Goal: Find specific page/section: Find specific page/section

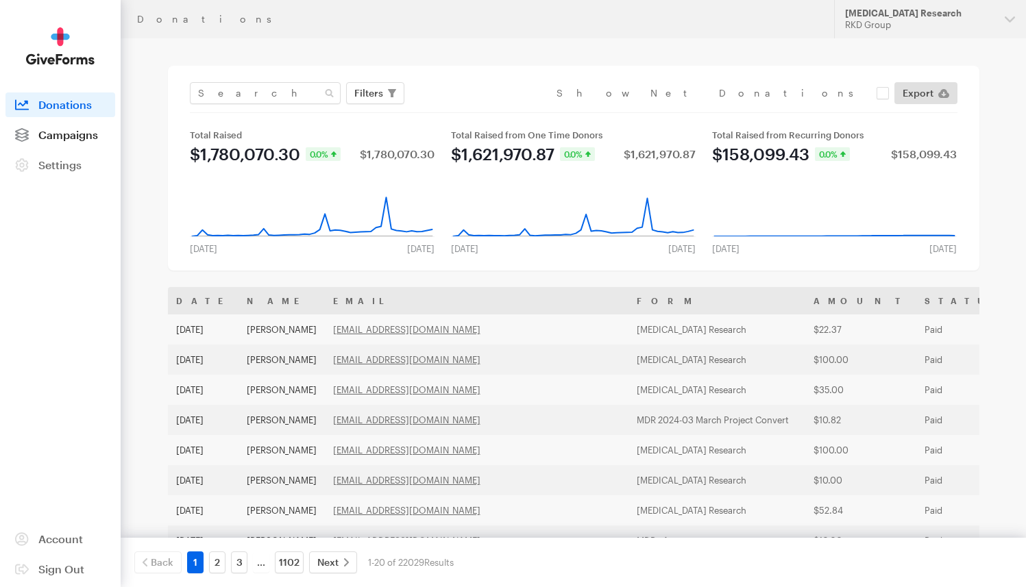
click at [86, 138] on span "Campaigns" at bounding box center [68, 134] width 60 height 13
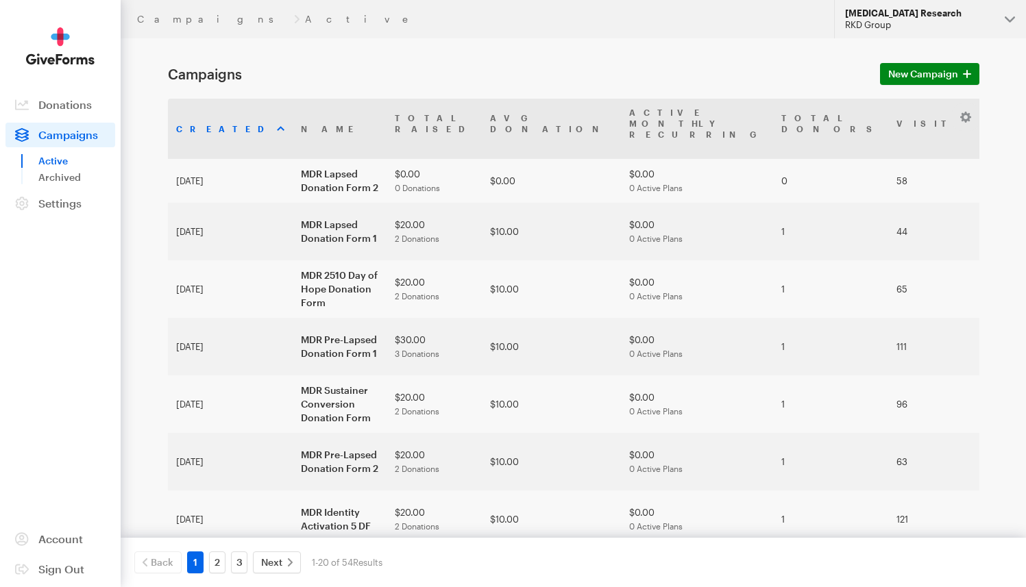
click at [927, 28] on div "RKD Group" at bounding box center [919, 25] width 149 height 12
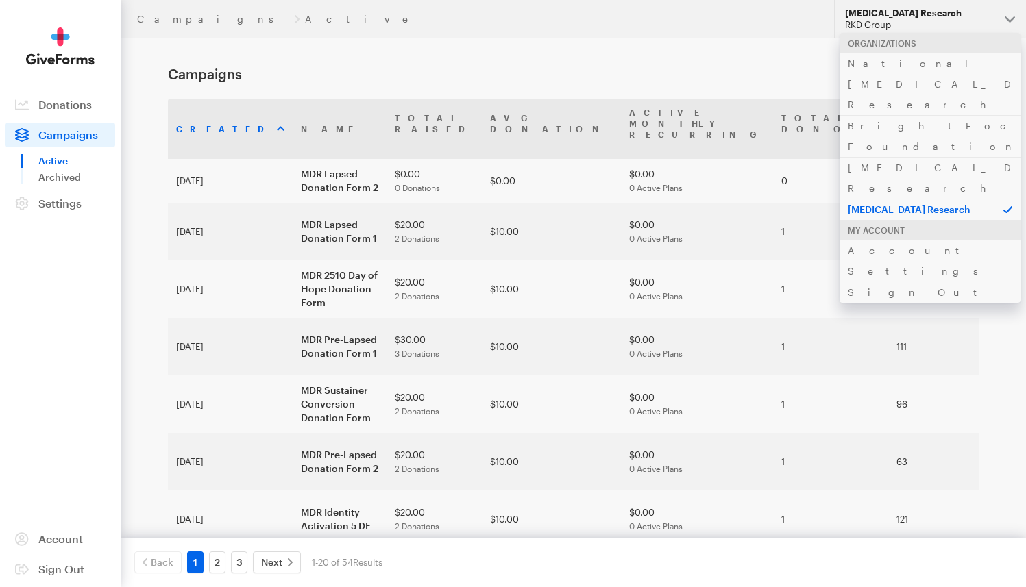
click at [907, 199] on p "[MEDICAL_DATA] Research" at bounding box center [930, 209] width 181 height 21
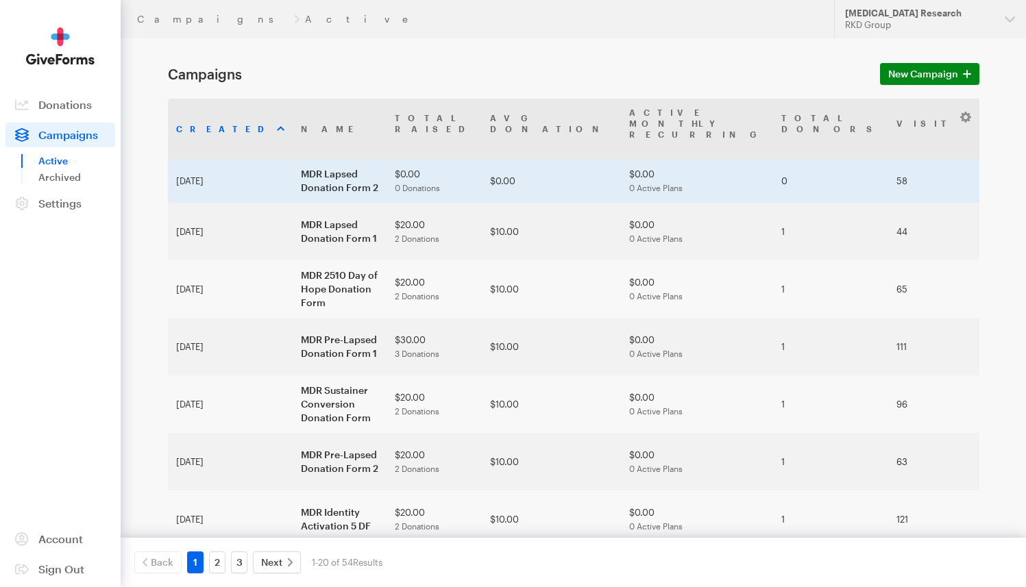
click at [293, 160] on td "MDR Lapsed Donation Form 2" at bounding box center [340, 181] width 94 height 44
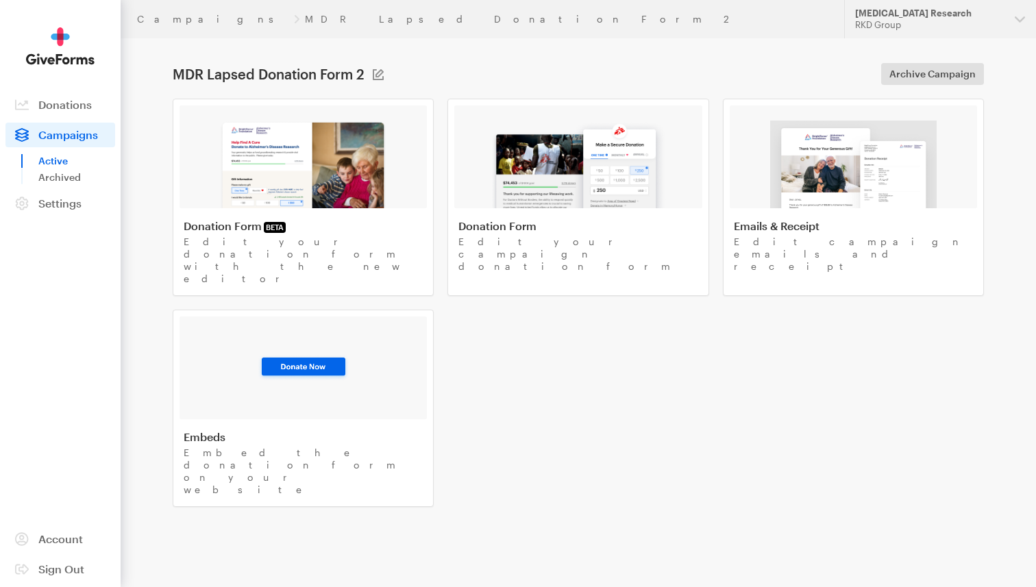
click at [451, 56] on main "MDR Lapsed Donation Form 2 Campaign Name MDR Lapsed Donation Form 2 Save Cancel…" at bounding box center [518, 311] width 987 height 547
click at [286, 141] on img at bounding box center [303, 165] width 168 height 88
